Goal: Information Seeking & Learning: Learn about a topic

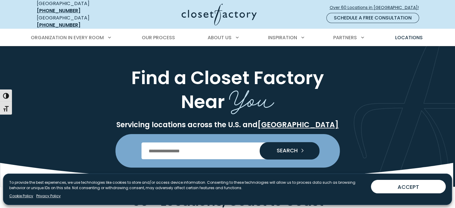
click at [186, 152] on input "Enter Postal Code" at bounding box center [227, 150] width 172 height 17
type input "*****"
click at [260, 142] on button "SEARCH" at bounding box center [290, 150] width 60 height 17
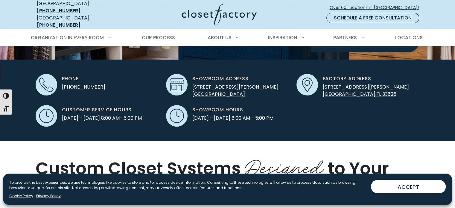
scroll to position [170, 0]
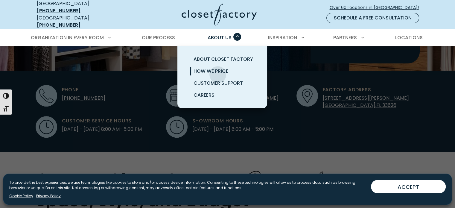
click at [218, 73] on span "How We Price" at bounding box center [210, 71] width 35 height 7
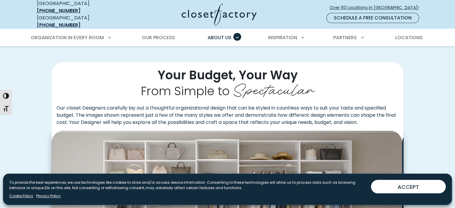
scroll to position [112, 0]
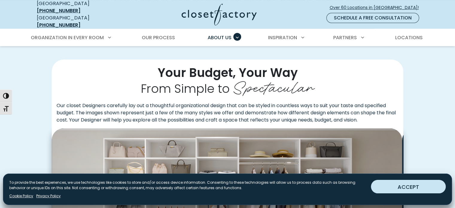
click at [414, 187] on button "ACCEPT" at bounding box center [408, 186] width 75 height 13
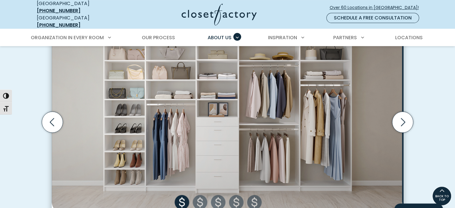
scroll to position [171, 0]
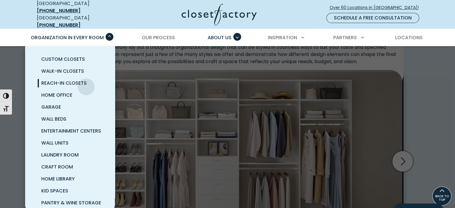
click at [86, 85] on span "Reach-In Closets" at bounding box center [63, 83] width 45 height 7
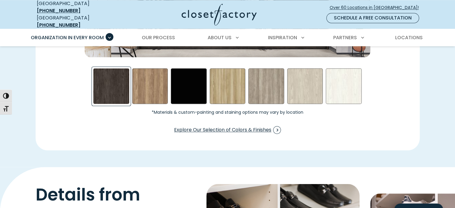
scroll to position [983, 0]
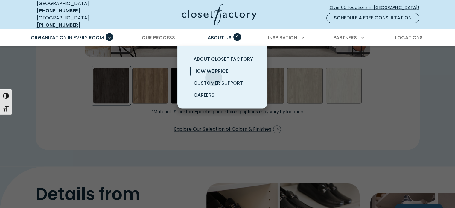
click at [214, 74] on span "How We Price" at bounding box center [210, 71] width 35 height 7
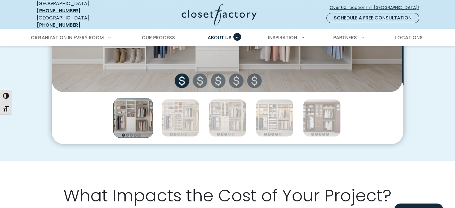
scroll to position [331, 0]
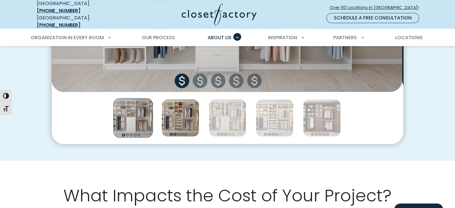
click at [189, 129] on img "Thumbnail Gallery" at bounding box center [180, 118] width 38 height 38
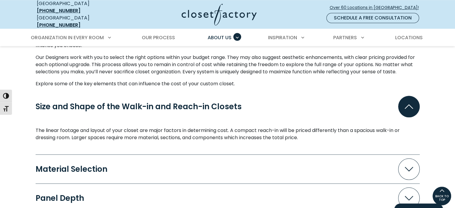
scroll to position [505, 0]
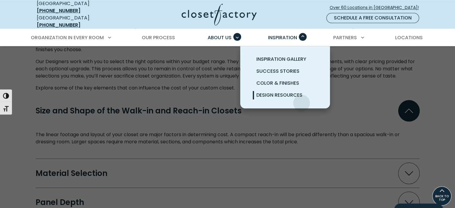
click at [301, 98] on span "Design Resources" at bounding box center [279, 95] width 46 height 7
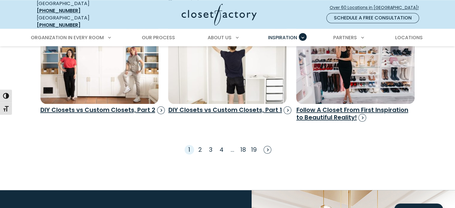
scroll to position [910, 0]
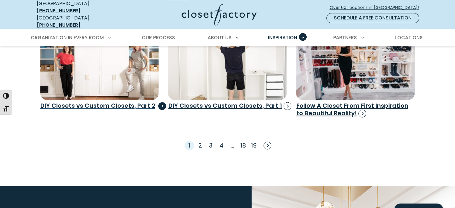
click at [99, 109] on h3 "DIY Closets vs Custom Closets, Part 2" at bounding box center [99, 105] width 118 height 7
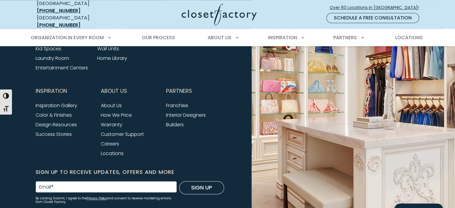
scroll to position [699, 0]
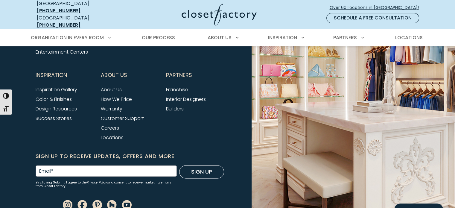
click at [57, 36] on link "Kid Spaces" at bounding box center [49, 32] width 26 height 7
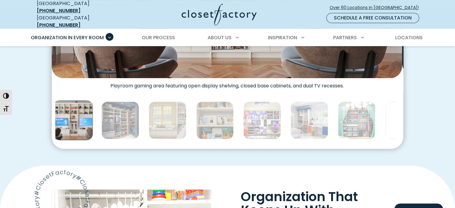
scroll to position [326, 0]
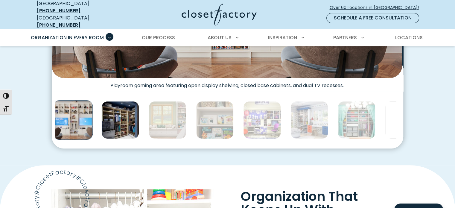
click at [139, 139] on img "Thumbnail Gallery" at bounding box center [120, 120] width 38 height 38
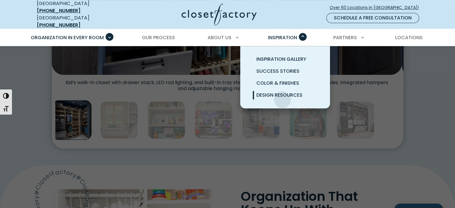
click at [282, 98] on span "Design Resources" at bounding box center [279, 95] width 46 height 7
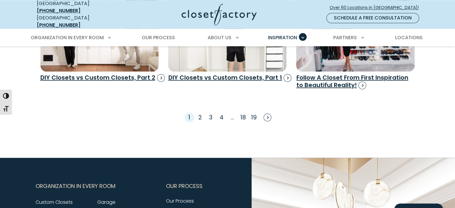
scroll to position [939, 0]
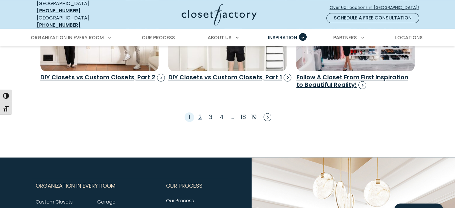
click at [198, 121] on link "2" at bounding box center [200, 117] width 4 height 8
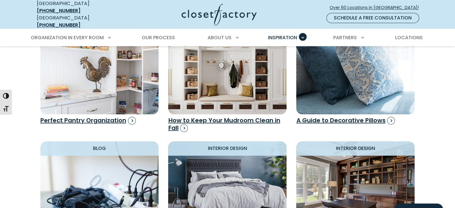
scroll to position [534, 0]
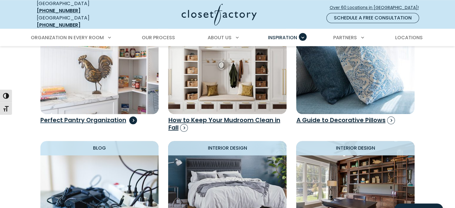
click at [64, 124] on h3 "Perfect Pantry Organization" at bounding box center [99, 119] width 118 height 7
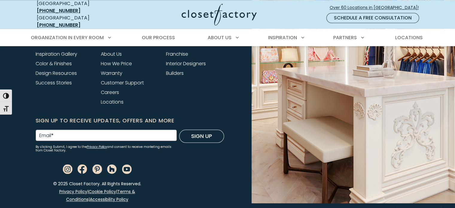
scroll to position [702, 0]
